Goal: Book appointment/travel/reservation

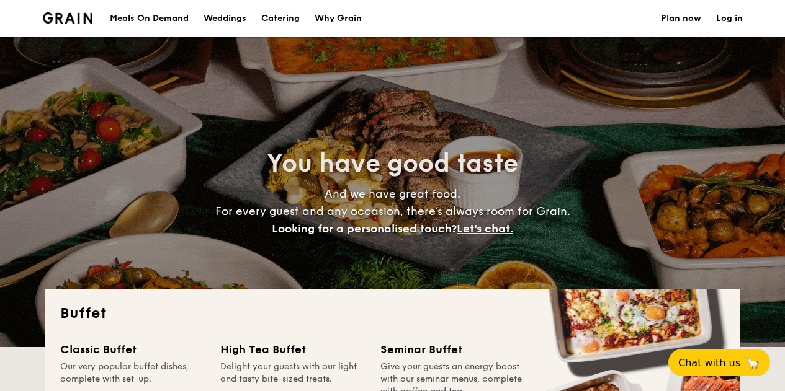
select select
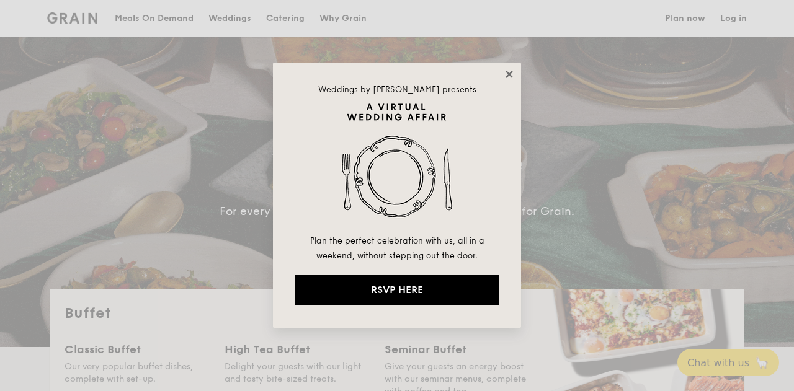
click at [509, 74] on icon at bounding box center [509, 74] width 11 height 11
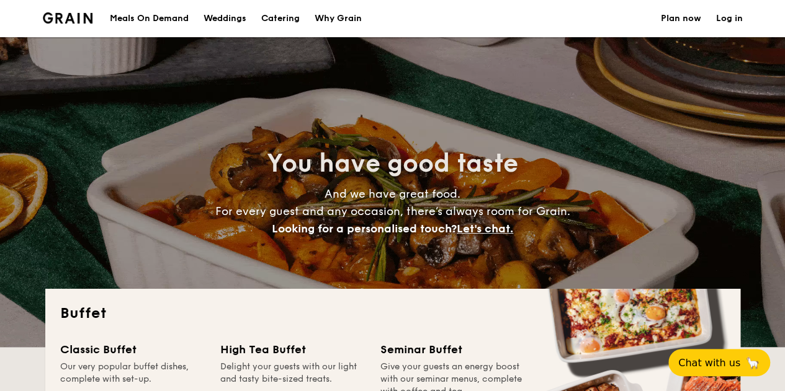
click at [274, 22] on h1 "Catering" at bounding box center [280, 18] width 38 height 37
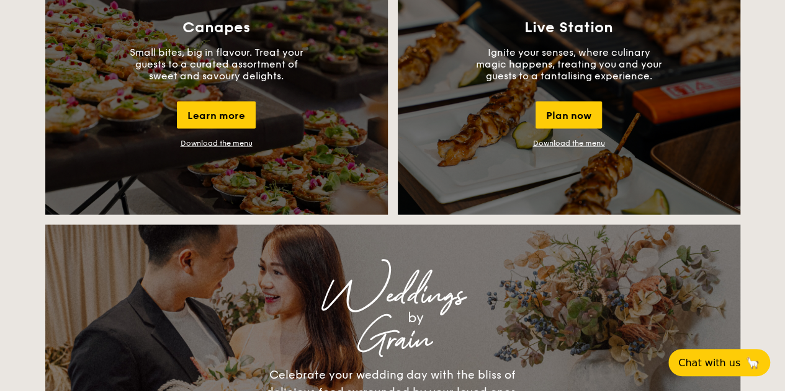
scroll to position [1179, 0]
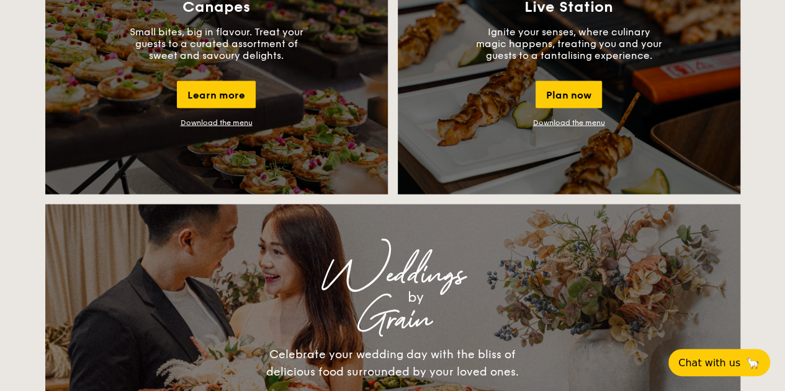
click at [568, 122] on link "Download the menu" at bounding box center [569, 122] width 72 height 9
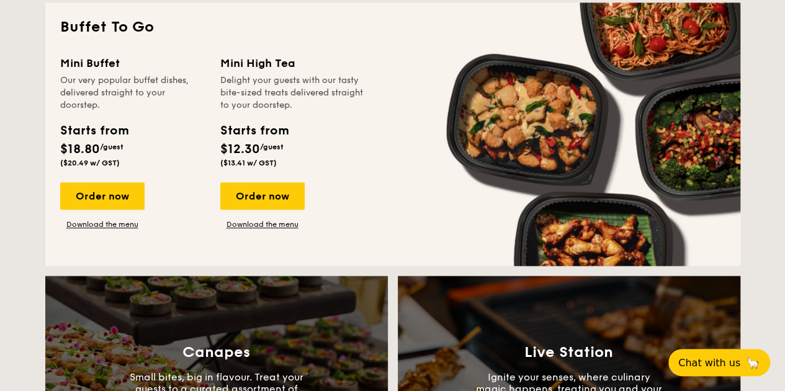
scroll to position [806, 0]
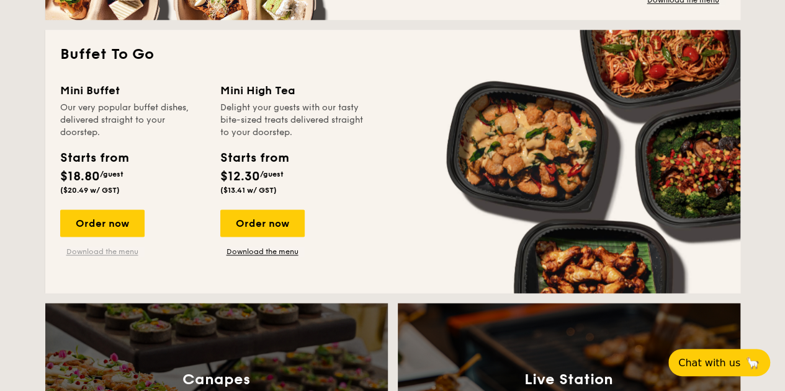
click at [105, 249] on link "Download the menu" at bounding box center [102, 252] width 84 height 10
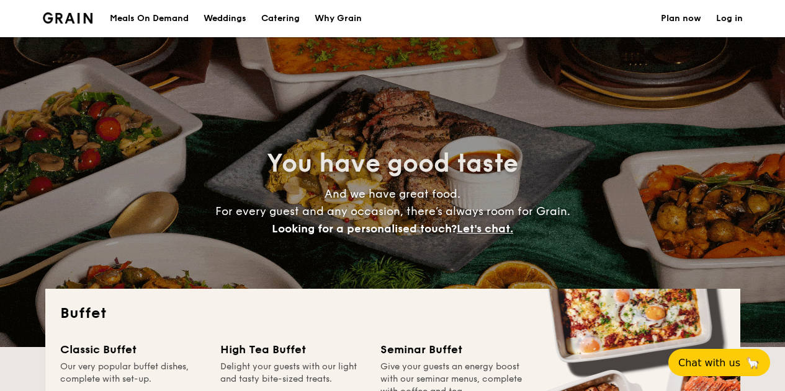
select select
click at [288, 17] on h1 "Catering" at bounding box center [280, 18] width 38 height 37
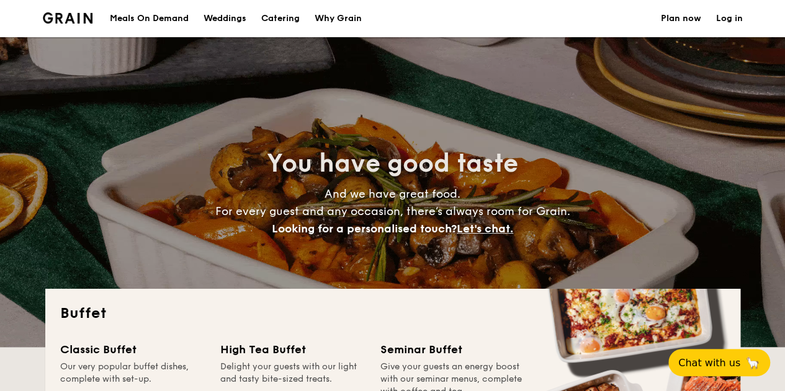
click at [285, 16] on h1 "Catering" at bounding box center [280, 18] width 38 height 37
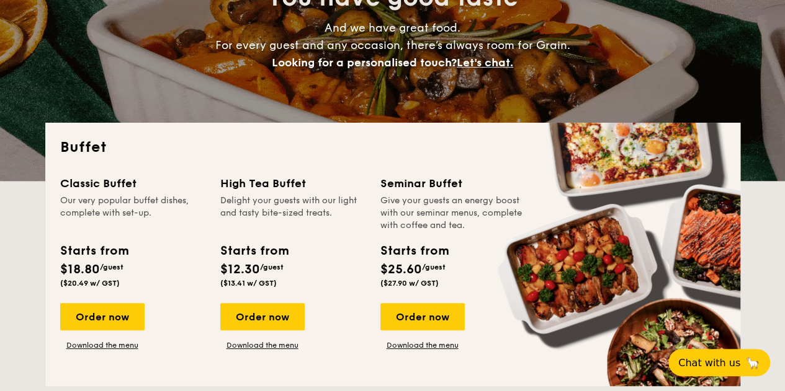
scroll to position [186, 0]
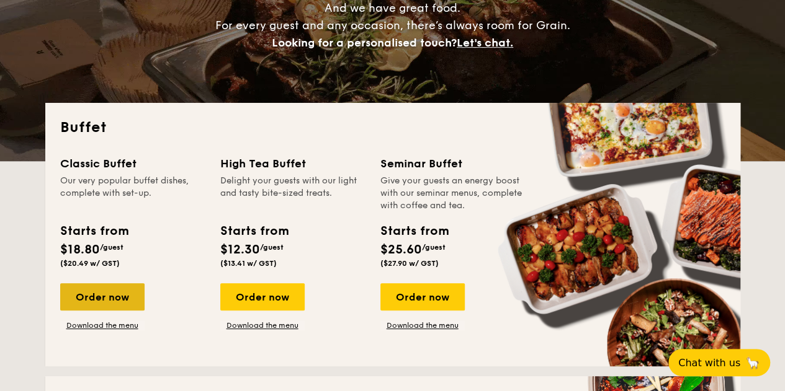
click at [117, 295] on div "Order now" at bounding box center [102, 297] width 84 height 27
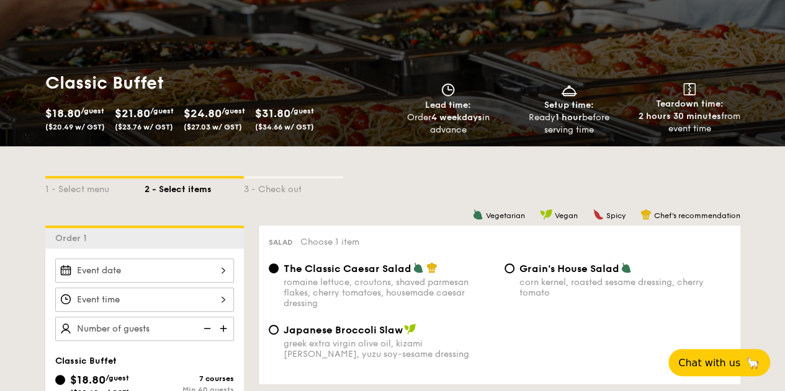
scroll to position [186, 0]
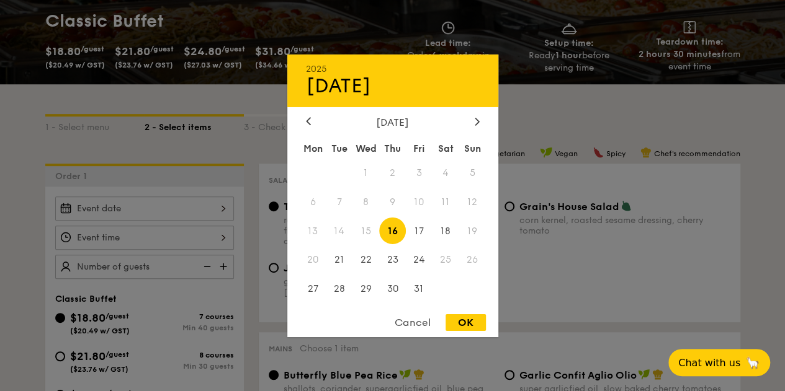
click at [148, 210] on div "2025 Oct 16 October 2025 Mon Tue Wed Thu Fri Sat Sun 1 2 3 4 5 6 7 8 9 10 11 12…" at bounding box center [144, 209] width 179 height 24
click at [448, 261] on span "25" at bounding box center [445, 260] width 27 height 27
click at [445, 228] on span "18" at bounding box center [445, 231] width 27 height 27
click at [537, 129] on div at bounding box center [392, 195] width 785 height 391
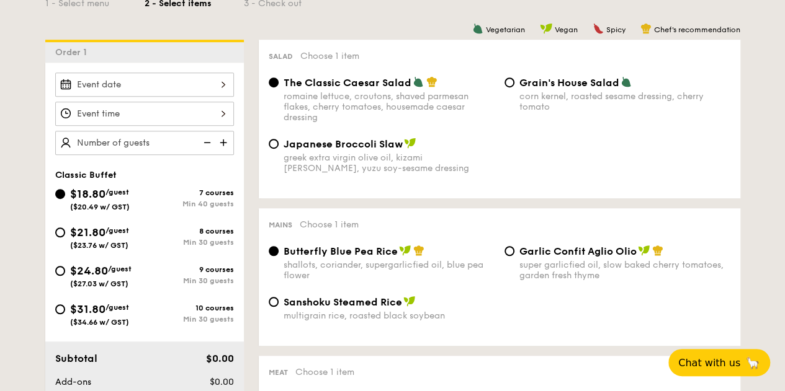
scroll to position [372, 0]
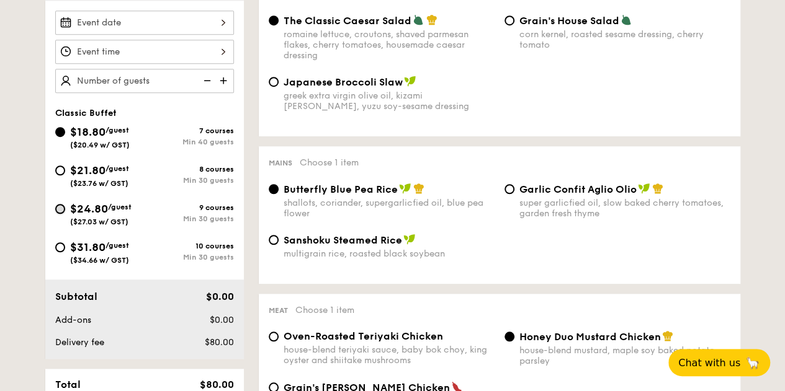
click at [56, 208] on input "$24.80 /guest ($27.03 w/ GST) 9 courses Min 30 guests" at bounding box center [60, 209] width 10 height 10
radio input "true"
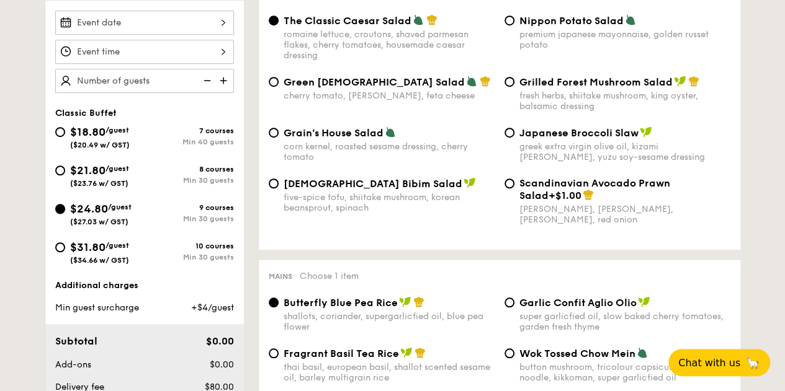
radio input "true"
click at [217, 22] on div at bounding box center [144, 23] width 179 height 24
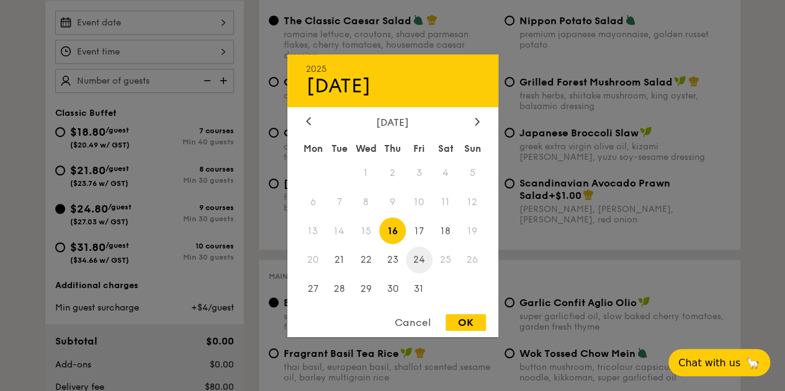
click at [416, 262] on span "24" at bounding box center [419, 260] width 27 height 27
click at [463, 315] on div "2025 Oct 24 October 2025 Mon Tue Wed Thu Fri Sat Sun 1 2 3 4 5 6 7 8 9 10 11 12…" at bounding box center [392, 195] width 211 height 283
click at [464, 318] on div "OK" at bounding box center [465, 323] width 40 height 17
type input "Oct 24, 2025"
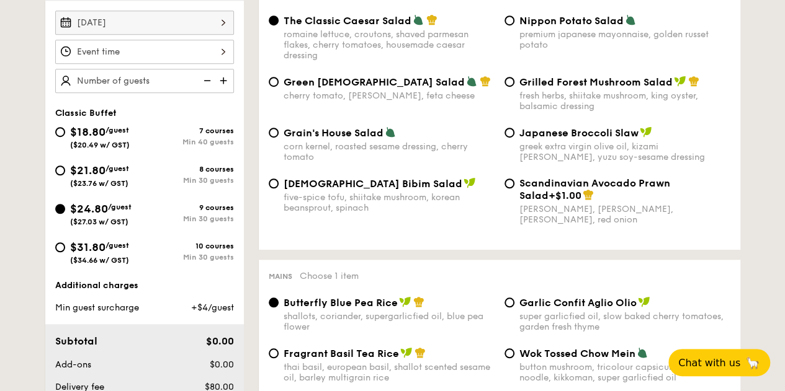
click at [218, 47] on div at bounding box center [144, 52] width 179 height 24
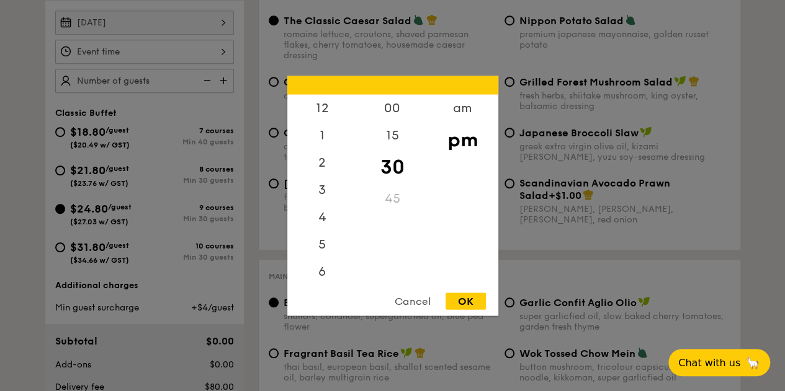
scroll to position [55, 0]
click at [229, 28] on div at bounding box center [392, 195] width 785 height 391
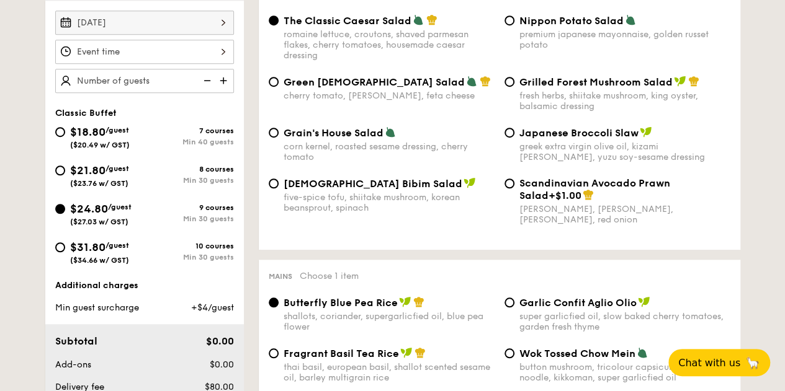
click at [224, 24] on div at bounding box center [392, 195] width 785 height 391
click at [224, 24] on div "Oct 24, 2025" at bounding box center [144, 23] width 179 height 24
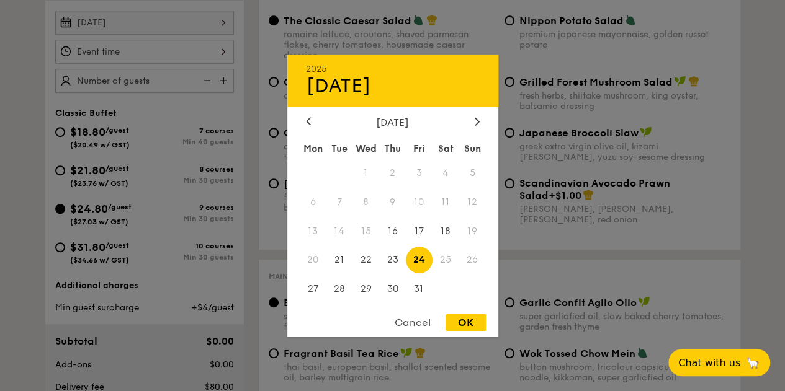
click at [441, 261] on span "25" at bounding box center [445, 260] width 27 height 27
click at [263, 58] on div at bounding box center [392, 195] width 785 height 391
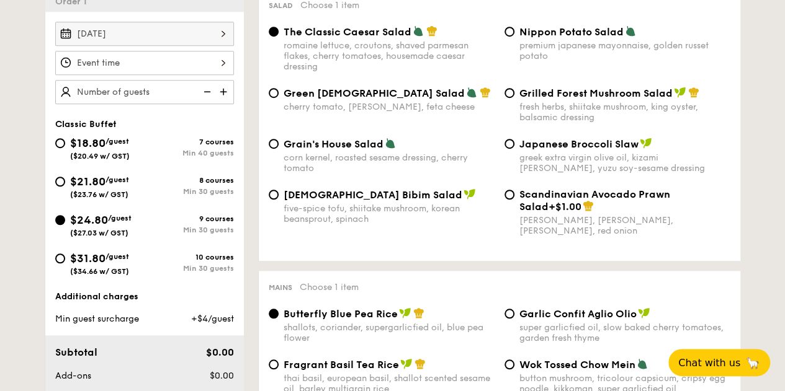
scroll to position [310, 0]
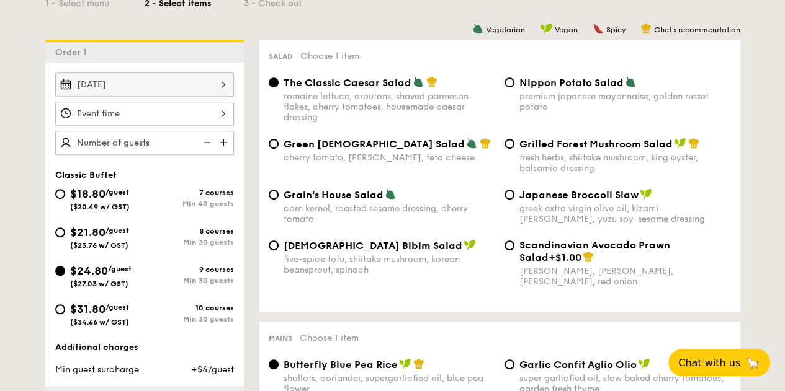
click at [224, 140] on img at bounding box center [224, 143] width 19 height 24
type input "20 guests"
click at [208, 143] on img at bounding box center [206, 143] width 19 height 24
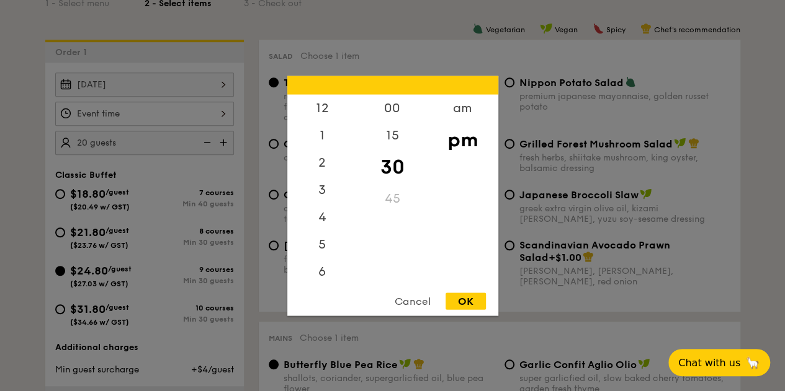
click at [226, 119] on div "12 1 2 3 4 5 6 7 8 9 10 11 00 15 30 45 am pm Cancel OK" at bounding box center [144, 114] width 179 height 24
click at [320, 193] on div "5" at bounding box center [322, 194] width 70 height 36
click at [478, 299] on div "OK" at bounding box center [465, 301] width 40 height 17
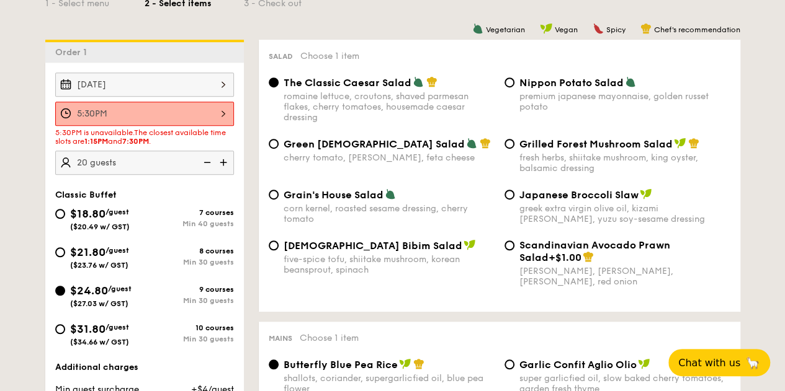
click at [221, 118] on div "5:30PM 12 1 2 3 4 5 6 7 8 9 10 11 00 15 30 45 am pm Cancel OK" at bounding box center [144, 114] width 179 height 24
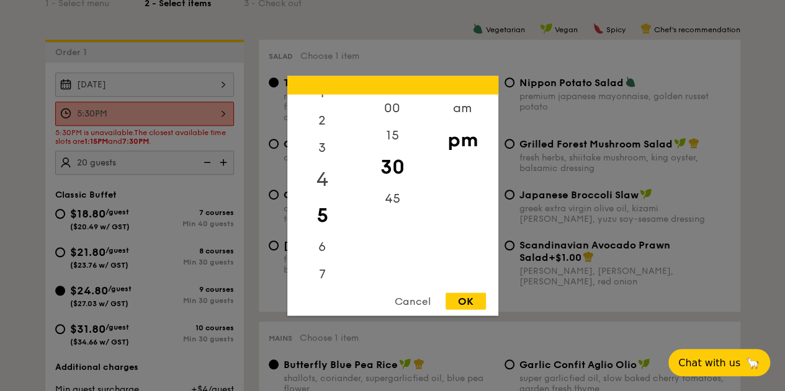
scroll to position [62, 0]
click at [327, 251] on div "7" at bounding box center [322, 250] width 70 height 36
click at [463, 301] on div "OK" at bounding box center [465, 301] width 40 height 17
type input "7:30PM"
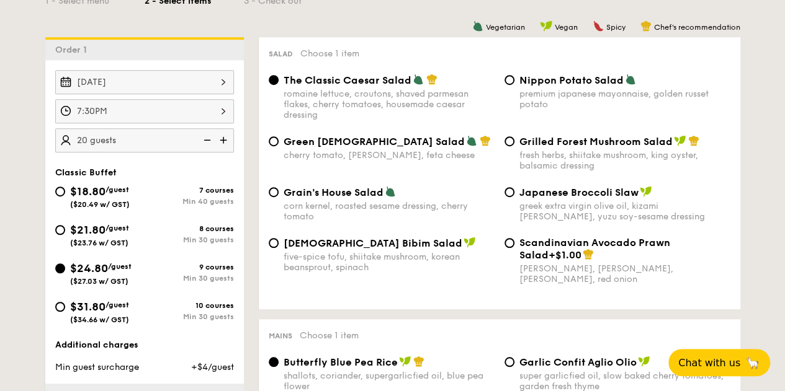
scroll to position [310, 0]
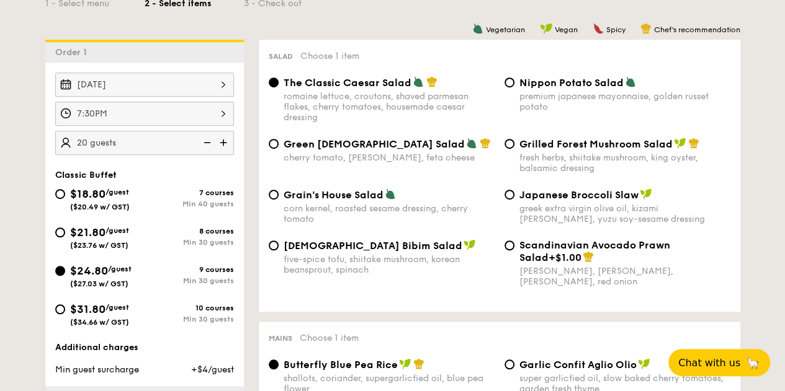
click at [209, 147] on img at bounding box center [206, 143] width 19 height 24
click at [208, 146] on img at bounding box center [206, 143] width 19 height 24
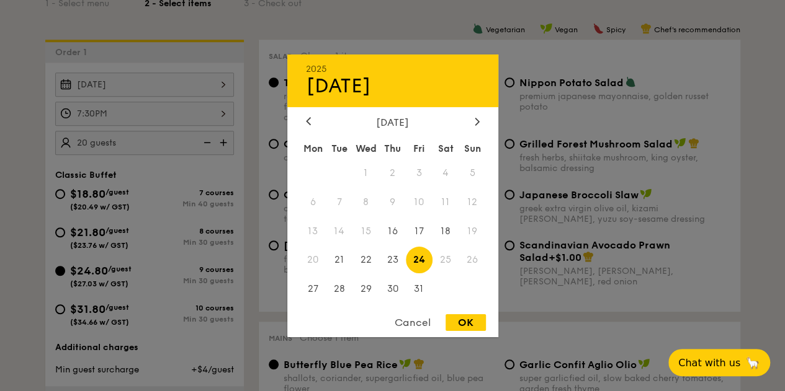
click at [225, 86] on div "Oct 24, 2025 2025 Oct 24 October 2025 Mon Tue Wed Thu Fri Sat Sun 1 2 3 4 5 6 7…" at bounding box center [144, 85] width 179 height 24
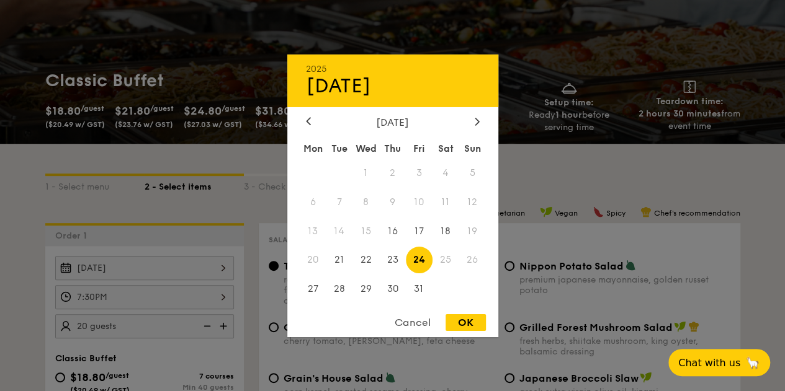
scroll to position [124, 0]
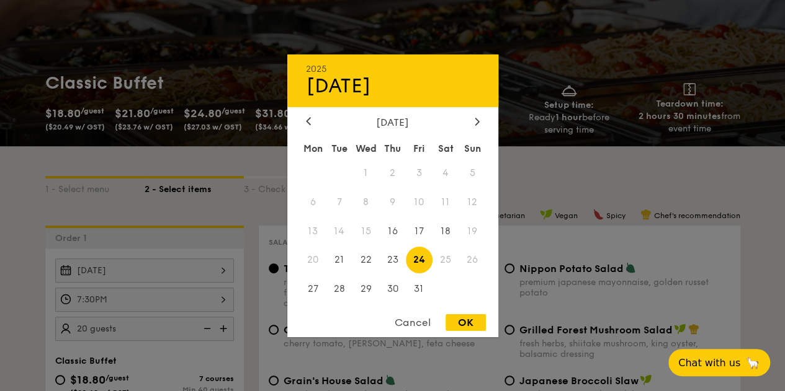
click at [431, 50] on div at bounding box center [392, 195] width 785 height 391
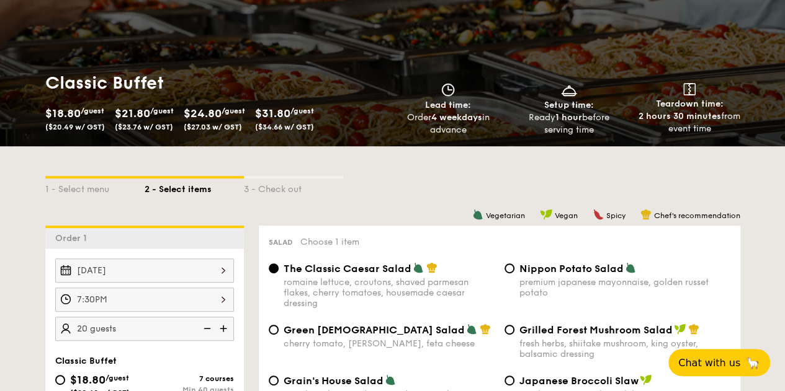
select select
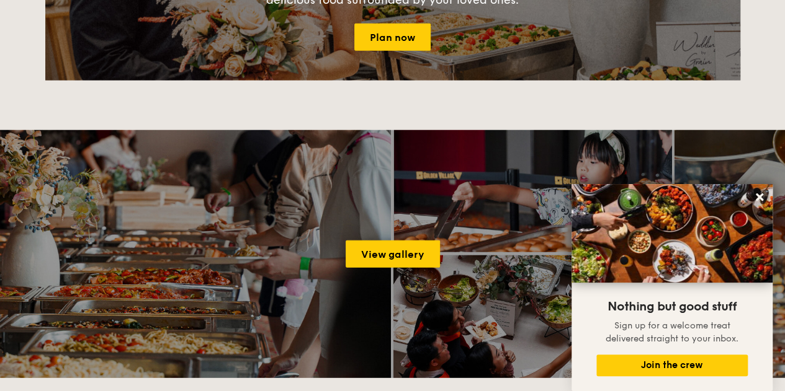
scroll to position [1737, 0]
